Goal: Go to known website: Access a specific website the user already knows

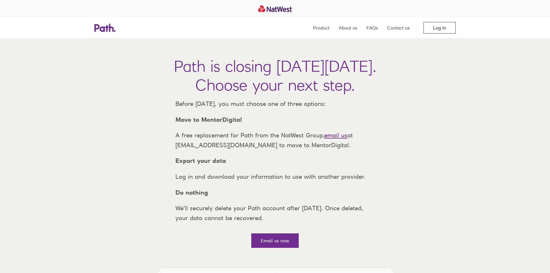
click at [436, 28] on link "Log in" at bounding box center [439, 28] width 32 height 12
